Goal: Task Accomplishment & Management: Use online tool/utility

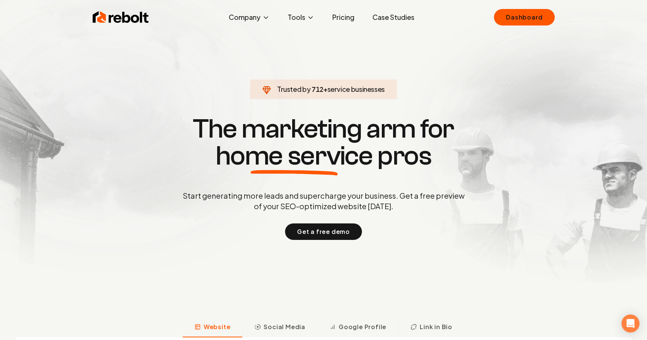
click at [529, 25] on div "Rebolt Company About Blog Jobs Tools Google Review QR Code Generator Google Bus…" at bounding box center [324, 17] width 480 height 22
click at [530, 13] on link "Dashboard" at bounding box center [524, 17] width 60 height 16
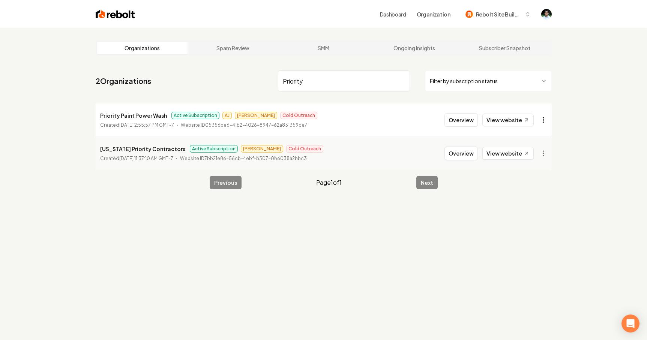
type input "Priority"
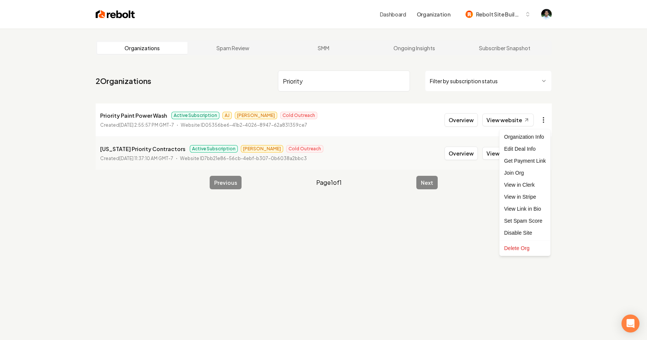
click at [538, 118] on html "Dashboard Organization Rebolt Site Builder Organizations Spam Review SMM Ongoin…" at bounding box center [323, 170] width 647 height 340
click at [534, 195] on link "View in Stripe" at bounding box center [525, 197] width 48 height 12
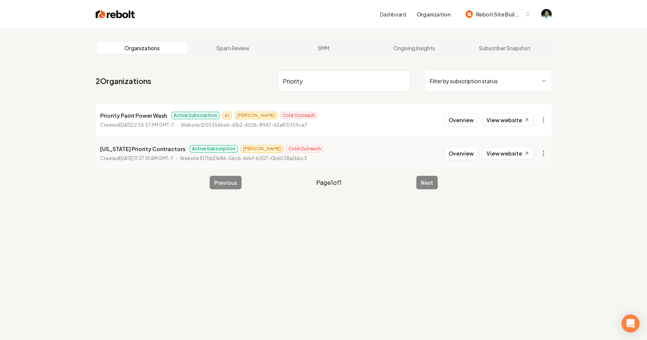
click at [325, 79] on input "Priority" at bounding box center [344, 80] width 132 height 21
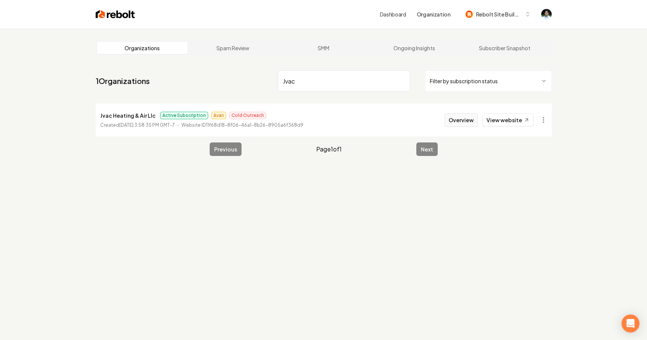
type input "Jvac"
click at [458, 118] on button "Overview" at bounding box center [460, 119] width 33 height 13
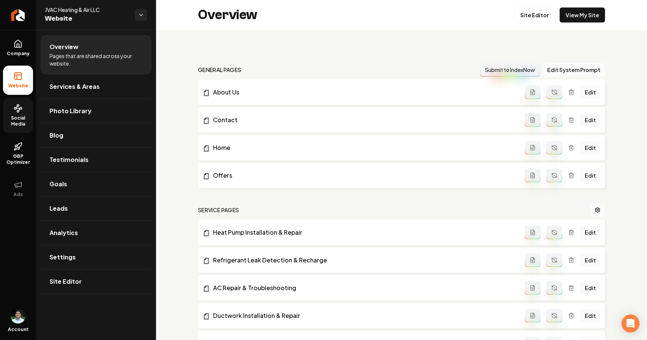
click at [15, 114] on link "Social Media" at bounding box center [18, 115] width 30 height 35
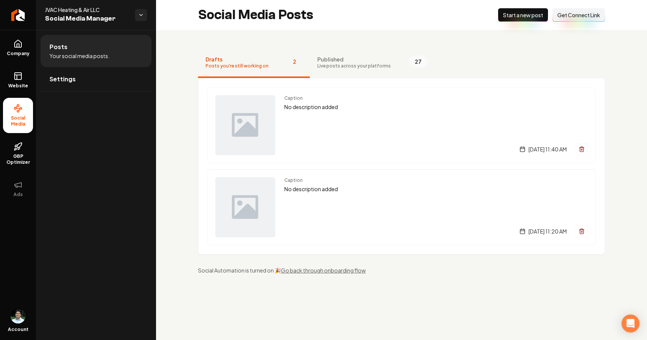
click at [581, 17] on span "Get Connect Link" at bounding box center [578, 14] width 43 height 7
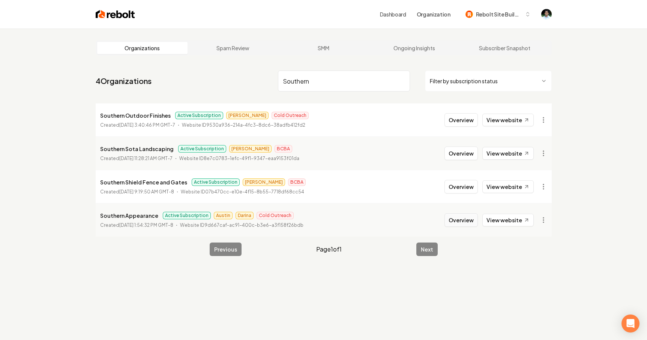
type input "Southern"
click at [476, 220] on button "Overview" at bounding box center [460, 219] width 33 height 13
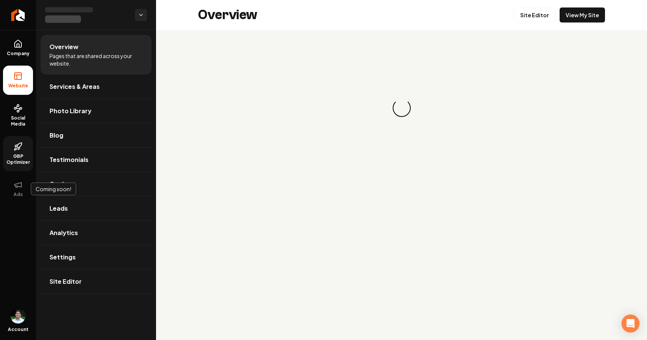
click at [11, 150] on link "GBP Optimizer" at bounding box center [18, 153] width 30 height 35
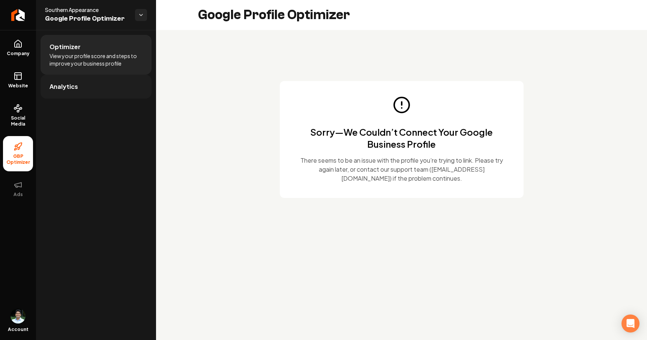
click at [93, 84] on link "Analytics" at bounding box center [95, 87] width 111 height 24
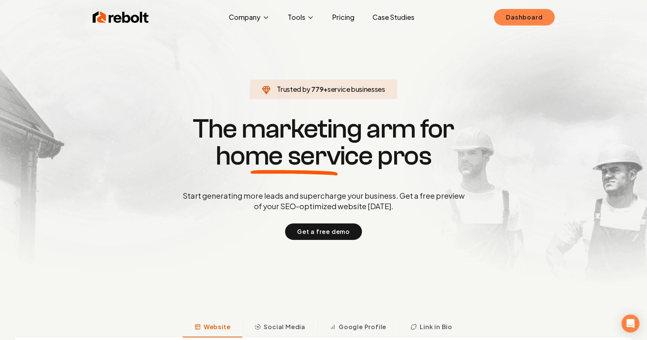
click at [527, 20] on link "Dashboard" at bounding box center [524, 17] width 60 height 16
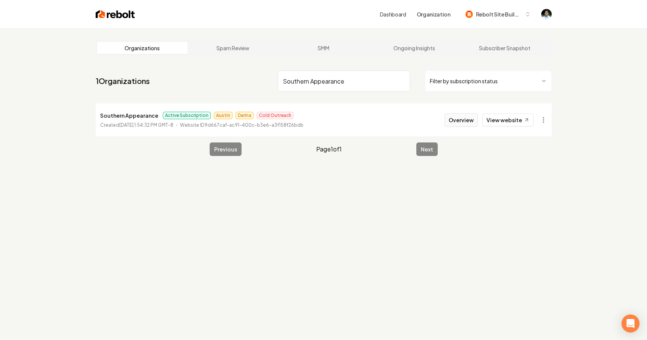
type input "Southern Appearance"
click at [470, 118] on button "Overview" at bounding box center [460, 119] width 33 height 13
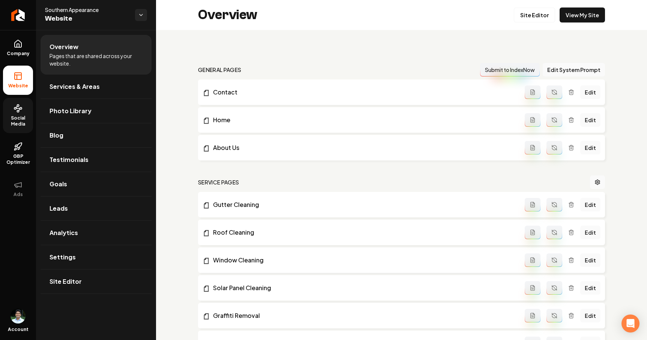
click at [24, 119] on span "Social Media" at bounding box center [18, 121] width 30 height 12
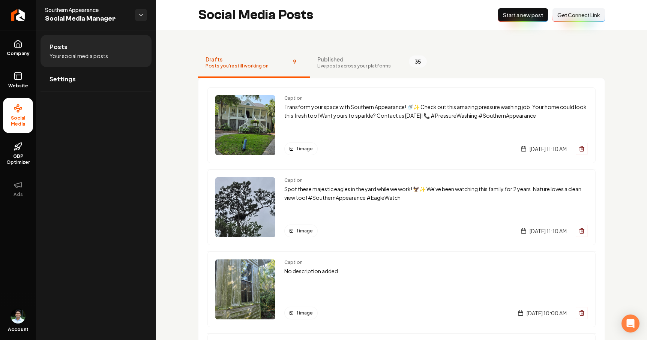
click at [578, 14] on span "Get Connect Link" at bounding box center [578, 14] width 43 height 7
click at [10, 160] on span "GBP Optimizer" at bounding box center [18, 159] width 30 height 12
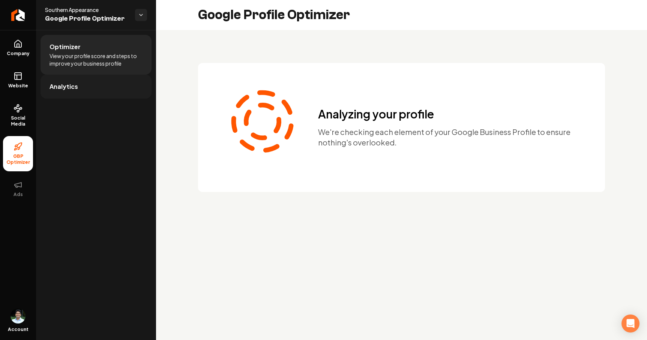
click at [94, 88] on link "Analytics" at bounding box center [95, 87] width 111 height 24
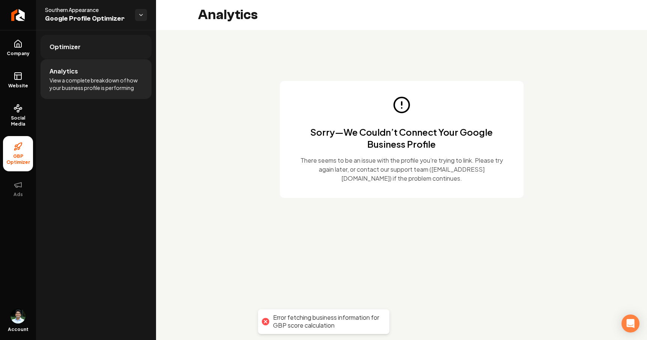
click at [98, 57] on link "Optimizer" at bounding box center [95, 47] width 111 height 24
